Goal: Check status: Check status

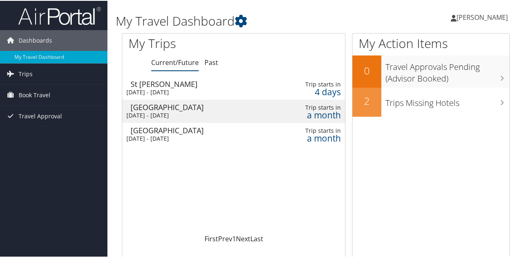
click at [253, 138] on div "[DATE] - [DATE]" at bounding box center [195, 137] width 137 height 7
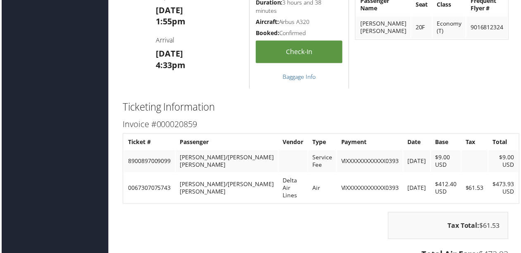
scroll to position [694, 0]
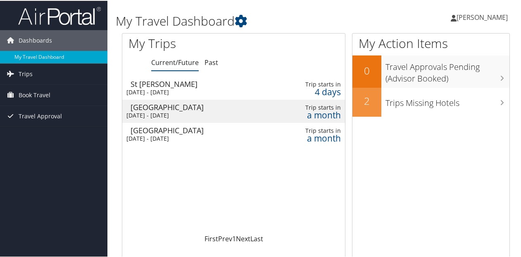
click at [174, 131] on div "Chicago" at bounding box center [199, 129] width 137 height 7
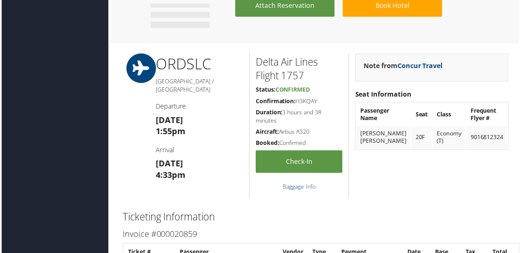
scroll to position [585, 0]
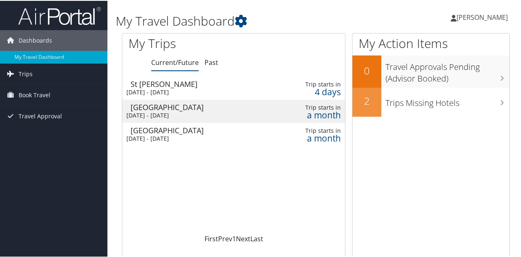
click at [163, 107] on div "[GEOGRAPHIC_DATA]" at bounding box center [199, 106] width 137 height 7
